Goal: Task Accomplishment & Management: Manage account settings

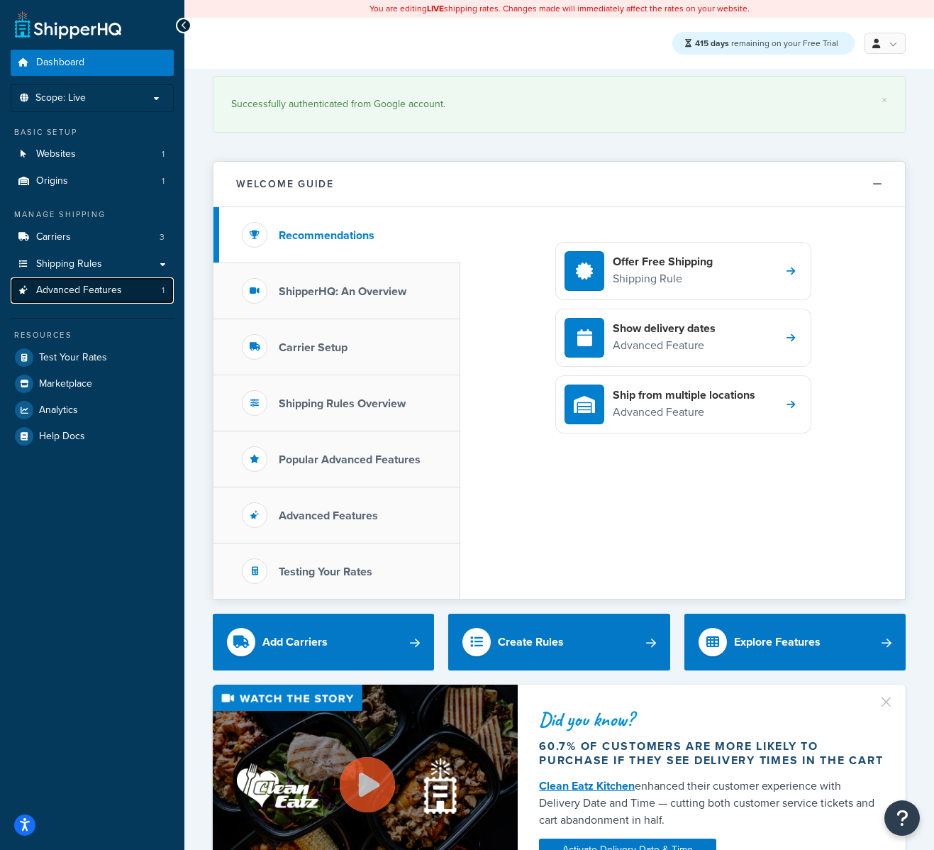
click at [91, 284] on span "Advanced Features" at bounding box center [79, 290] width 86 height 12
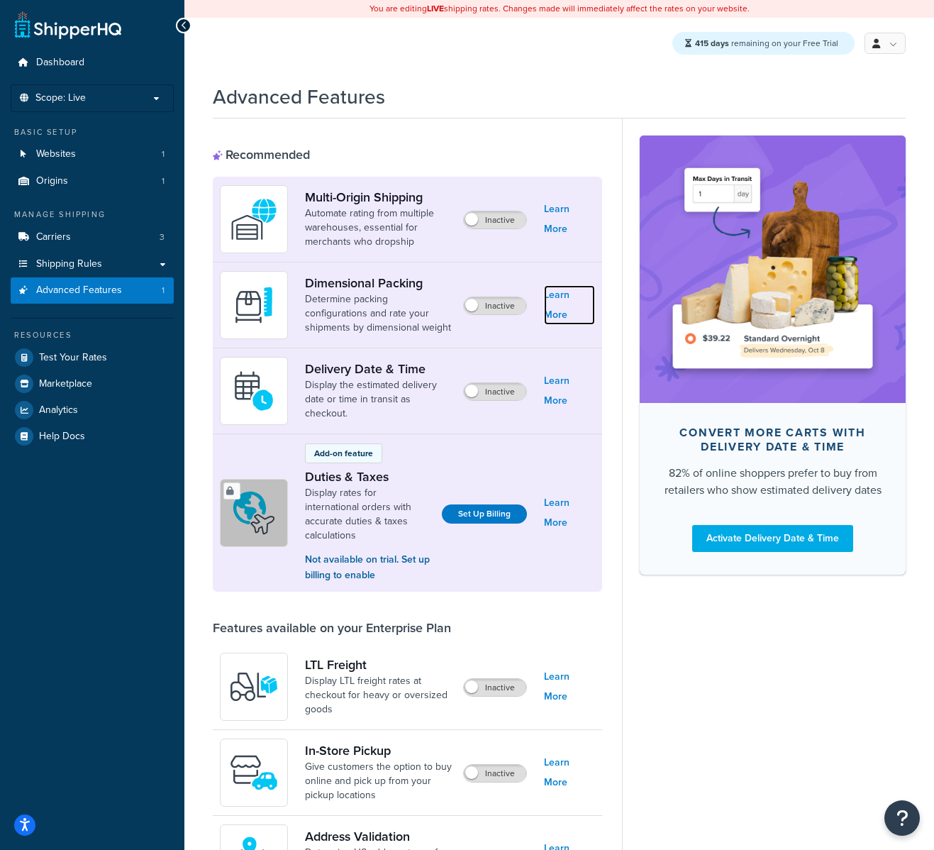
click at [565, 304] on link "Learn More" at bounding box center [569, 305] width 51 height 40
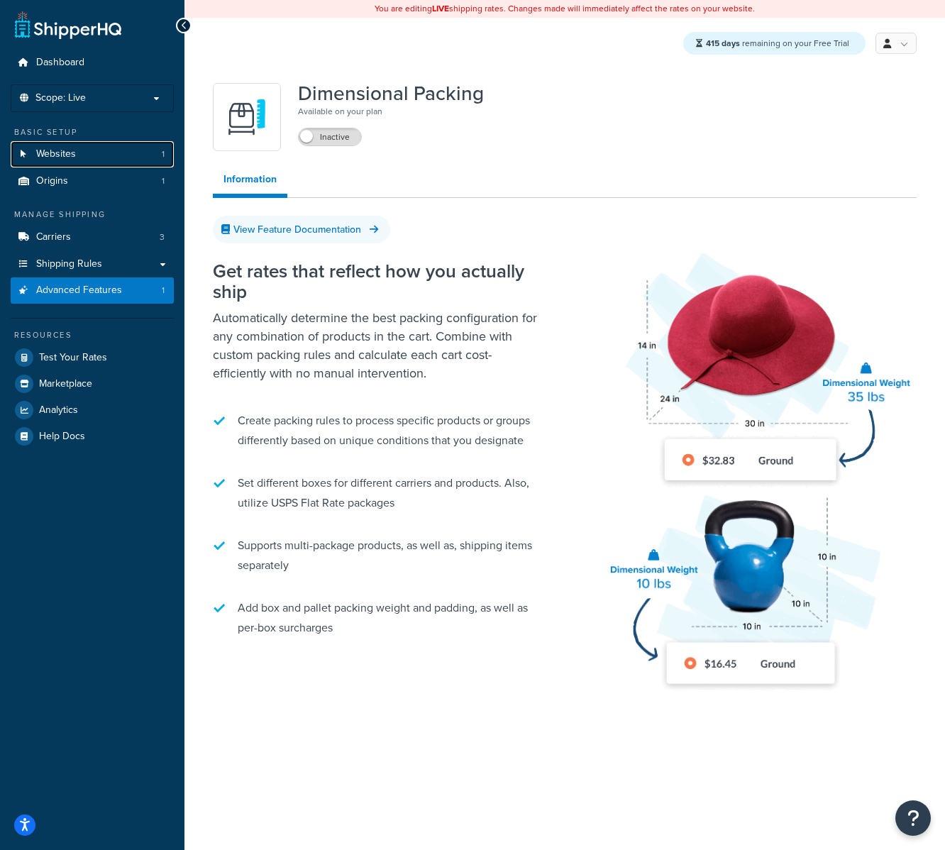
drag, startPoint x: 60, startPoint y: 159, endPoint x: 393, endPoint y: 179, distance: 333.2
click at [60, 158] on span "Websites" at bounding box center [56, 154] width 40 height 12
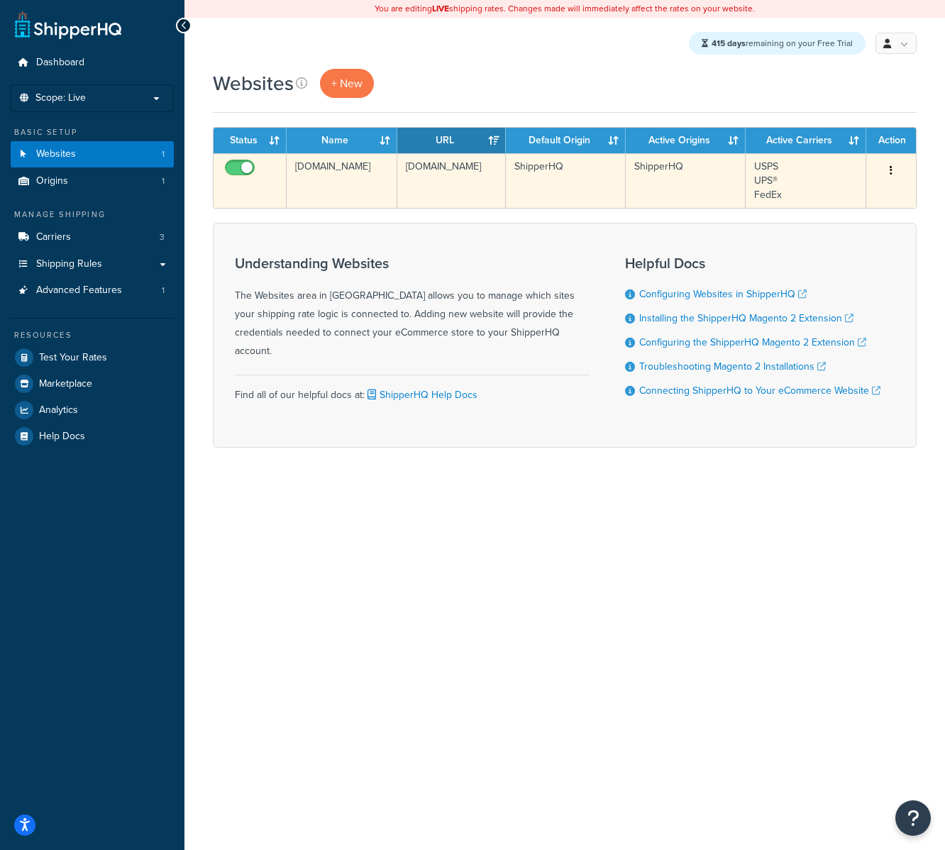
click at [316, 171] on td "[DOMAIN_NAME]" at bounding box center [341, 180] width 111 height 55
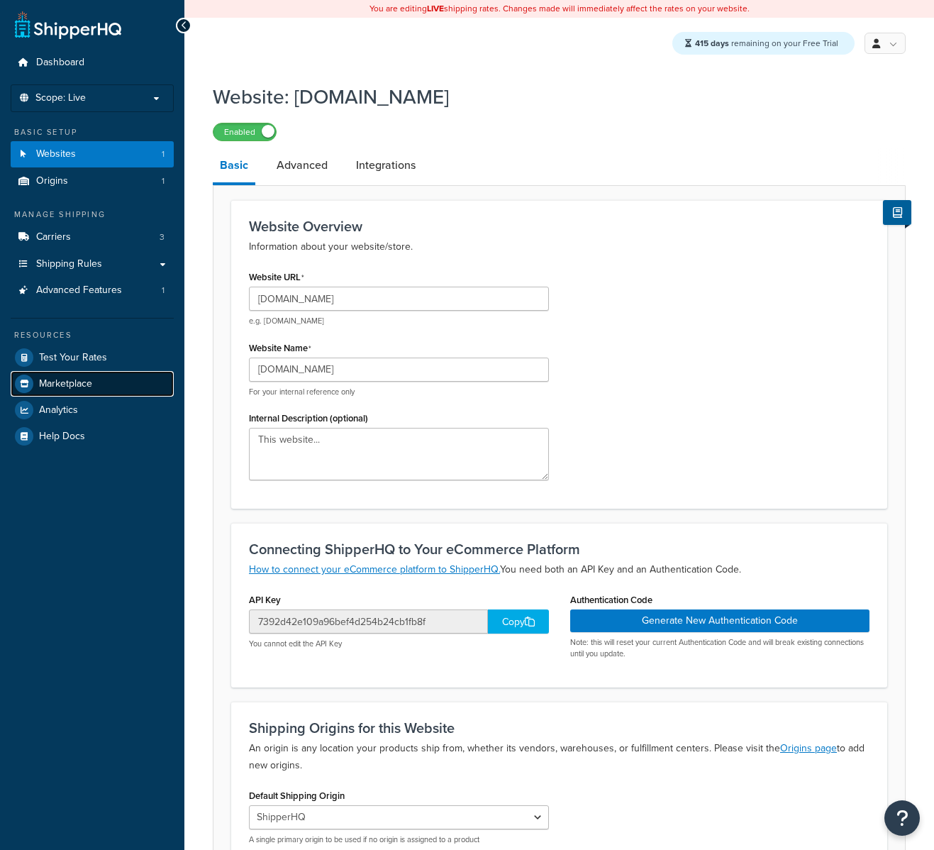
click at [76, 386] on span "Marketplace" at bounding box center [65, 384] width 53 height 12
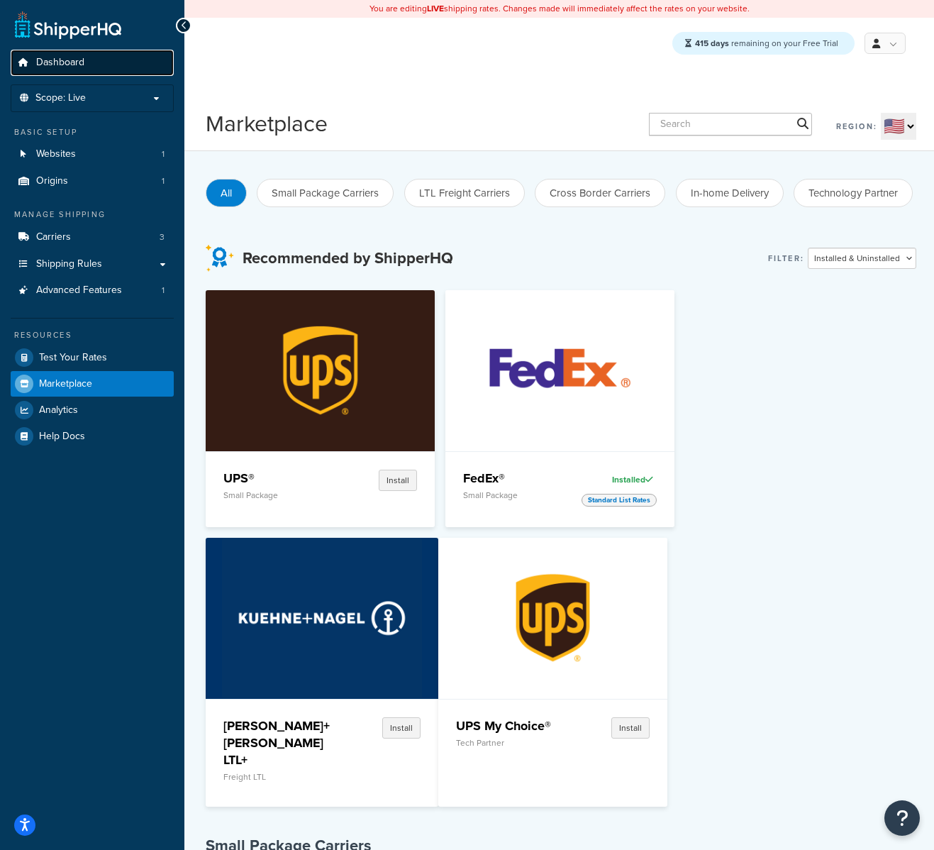
click at [67, 57] on span "Dashboard" at bounding box center [60, 63] width 48 height 12
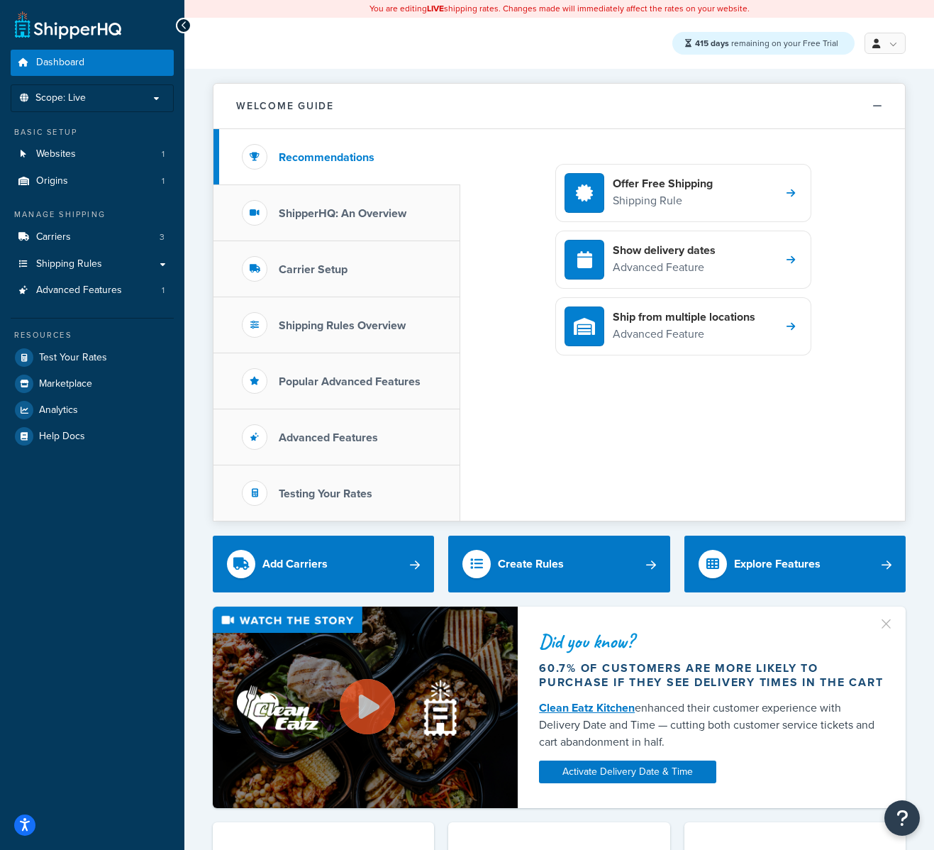
click at [95, 148] on link "Websites 1" at bounding box center [92, 154] width 163 height 26
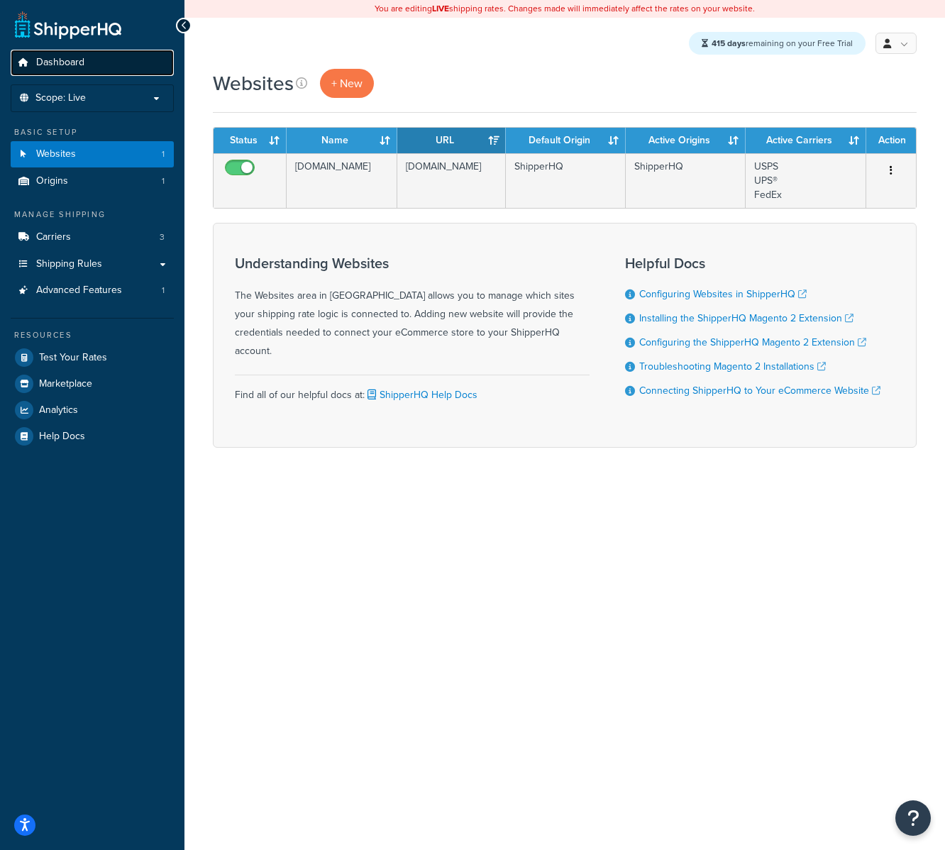
click at [68, 70] on link "Dashboard" at bounding box center [92, 63] width 163 height 26
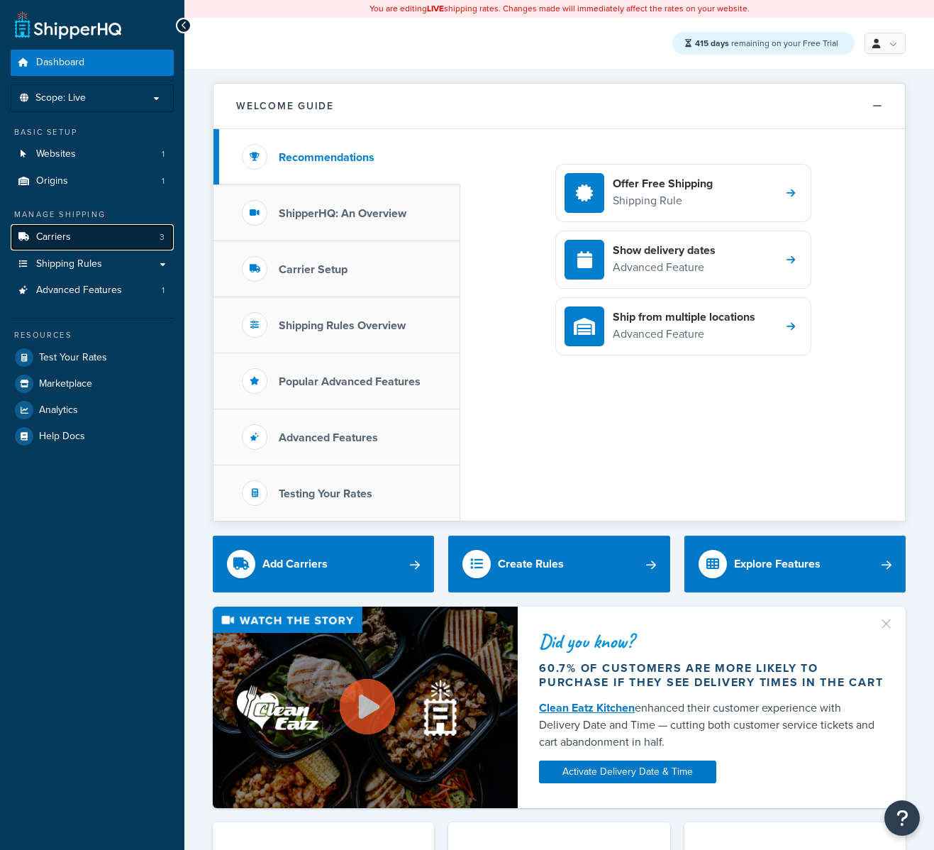
click at [63, 233] on span "Carriers" at bounding box center [53, 237] width 35 height 12
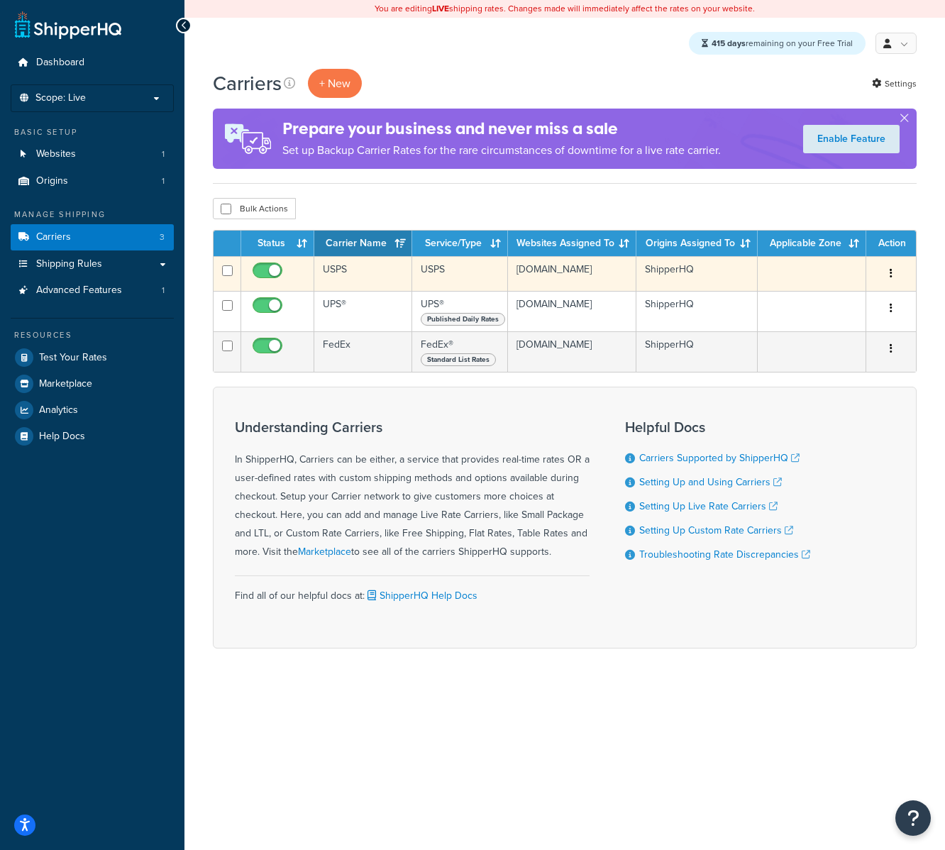
click at [369, 269] on td "USPS" at bounding box center [363, 273] width 98 height 35
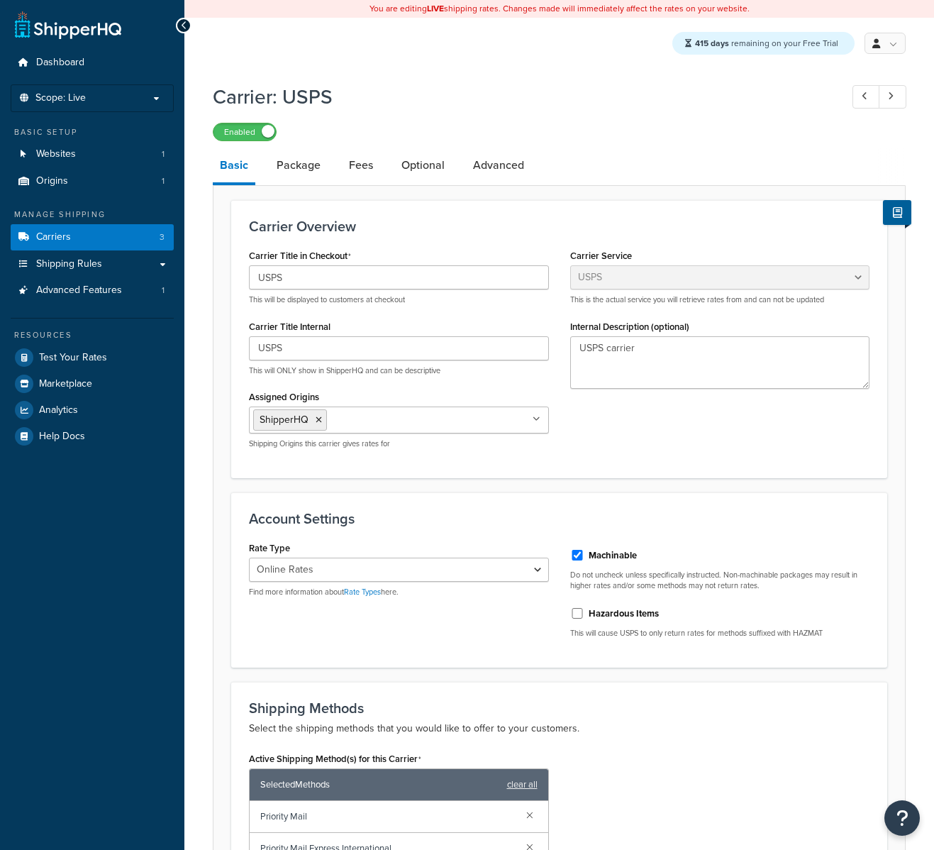
select select "usps"
select select "ONLINE"
click at [435, 169] on link "Optional" at bounding box center [422, 165] width 57 height 34
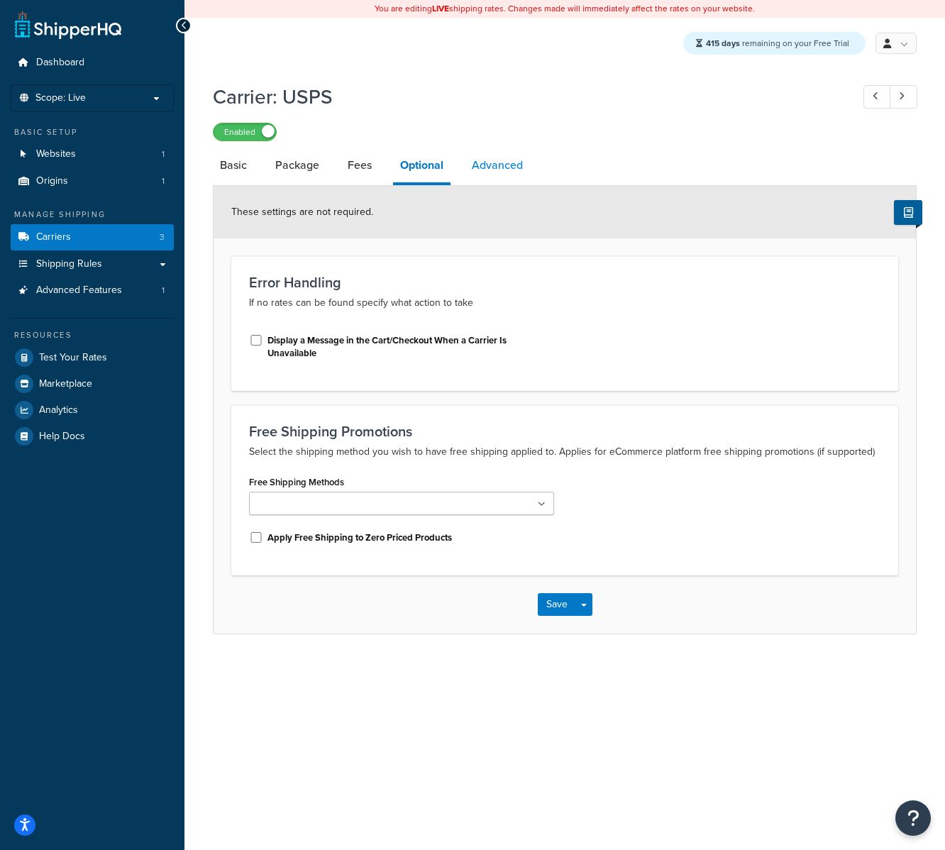
click at [513, 167] on link "Advanced" at bounding box center [496, 165] width 65 height 34
select select "false"
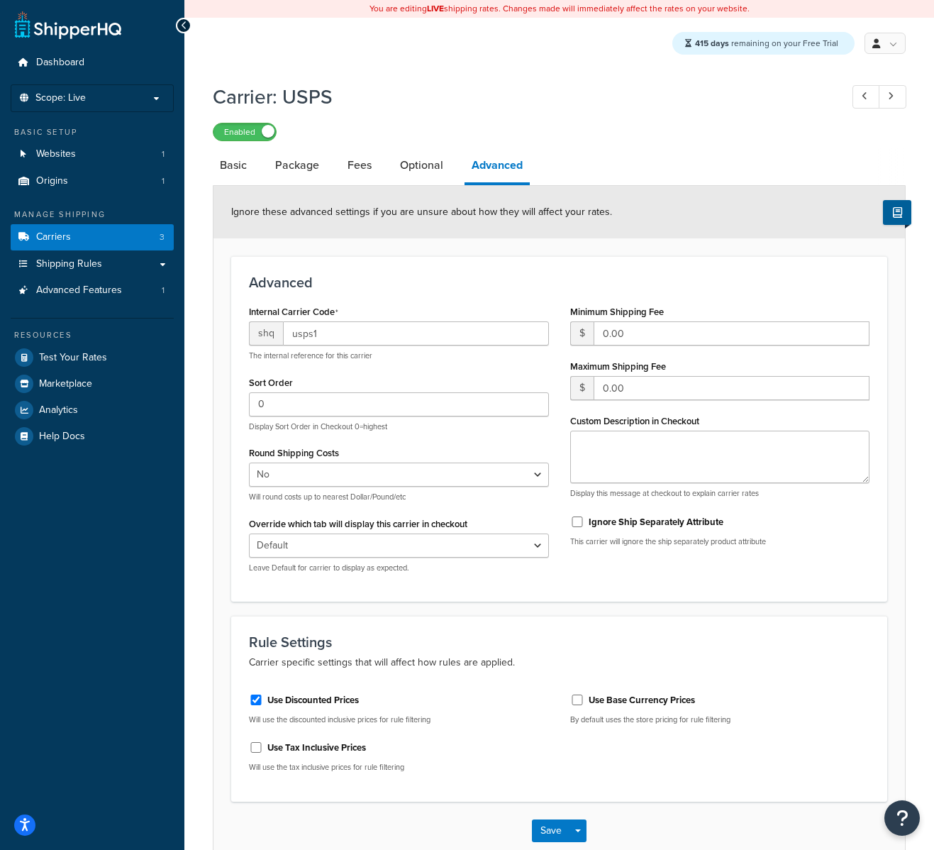
click at [421, 71] on div "You are editing LIVE shipping rates. Changes made will immediately affect the r…" at bounding box center [559, 465] width 750 height 931
click at [705, 136] on div "Enabled" at bounding box center [559, 131] width 693 height 20
select select "false"
click at [603, 132] on div "Enabled" at bounding box center [559, 131] width 693 height 20
select select "false"
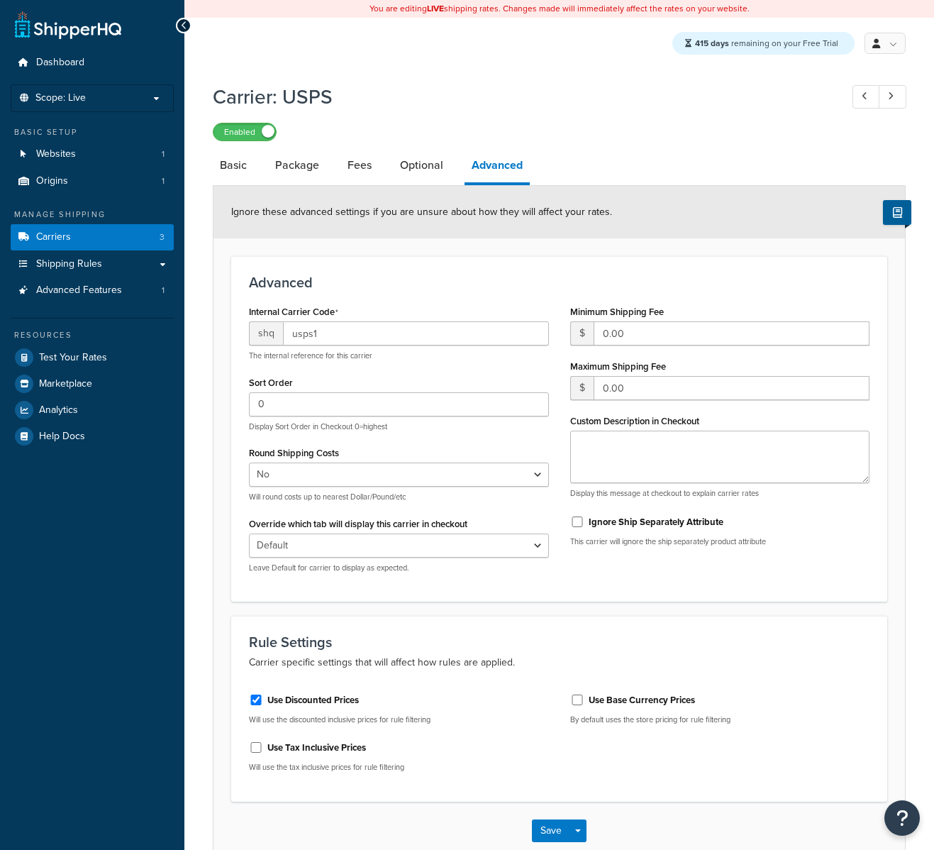
click at [660, 128] on div "Enabled" at bounding box center [559, 131] width 693 height 20
